Goal: Book appointment/travel/reservation

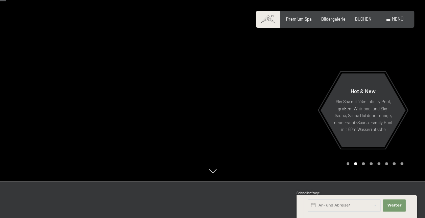
scroll to position [36, 0]
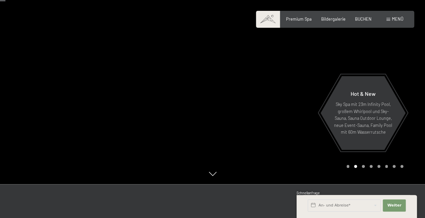
click at [408, 147] on div at bounding box center [319, 74] width 213 height 220
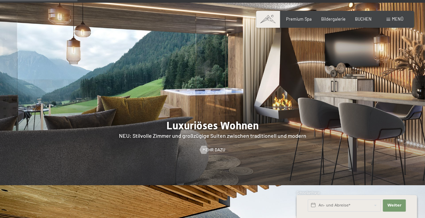
scroll to position [521, 0]
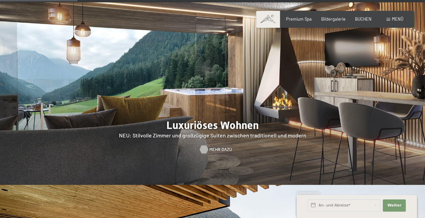
click at [209, 146] on span "Mehr dazu" at bounding box center [220, 149] width 23 height 6
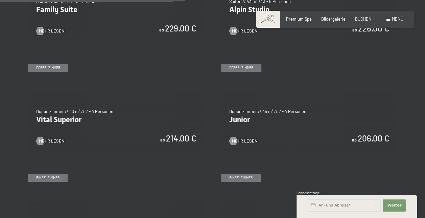
scroll to position [747, 0]
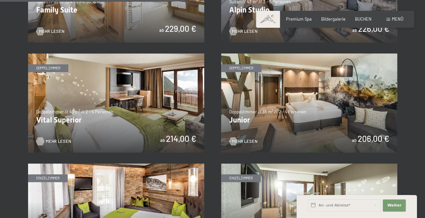
click at [46, 142] on span "Mehr Lesen" at bounding box center [59, 141] width 26 height 6
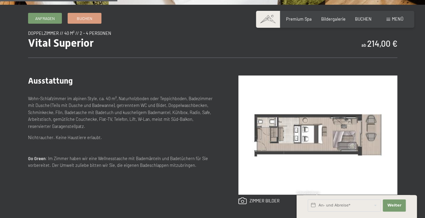
scroll to position [216, 0]
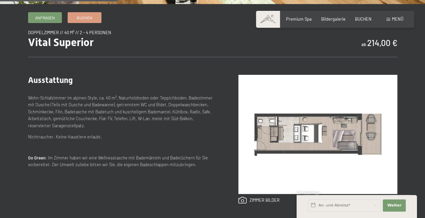
click at [414, 78] on div "Anfragen Buchen Doppelzimmer // 40 m² // 2 - 4 Personen Vital Superior ab 214,0…" at bounding box center [213, 200] width 410 height 377
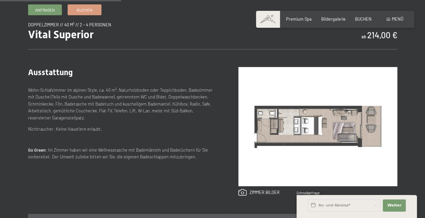
scroll to position [222, 0]
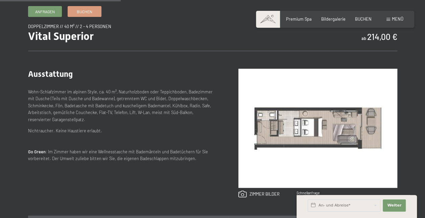
click at [271, 16] on span at bounding box center [268, 19] width 24 height 17
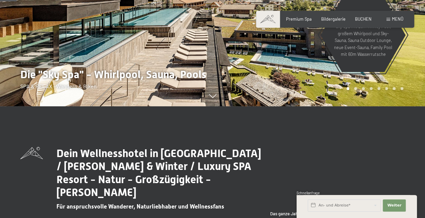
scroll to position [111, 0]
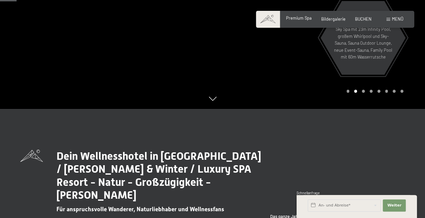
click at [298, 19] on span "Premium Spa" at bounding box center [299, 17] width 26 height 5
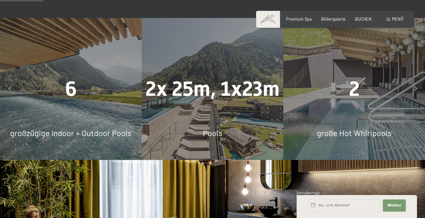
scroll to position [385, 0]
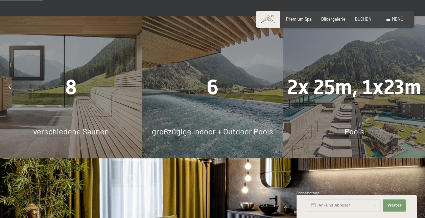
click at [222, 84] on div "6" at bounding box center [213, 87] width 142 height 29
click at [78, 79] on div "8" at bounding box center [71, 87] width 142 height 29
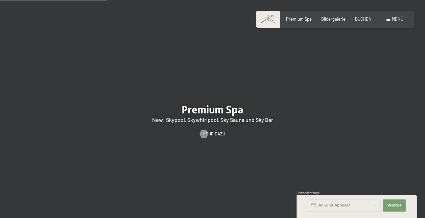
scroll to position [718, 0]
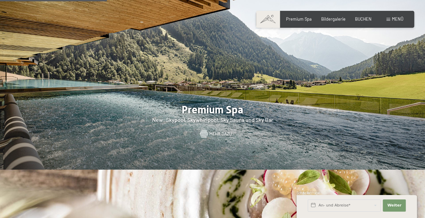
click at [202, 130] on div at bounding box center [204, 134] width 5 height 8
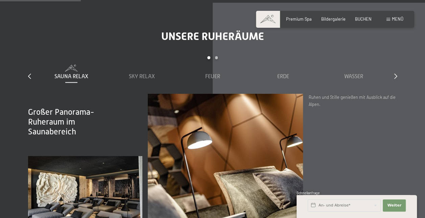
scroll to position [721, 0]
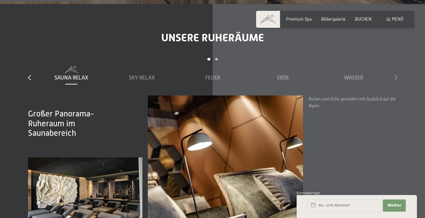
click at [396, 75] on icon at bounding box center [395, 77] width 3 height 5
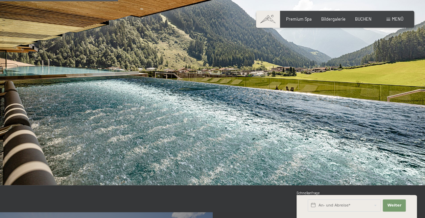
scroll to position [1054, 0]
